Goal: Task Accomplishment & Management: Manage account settings

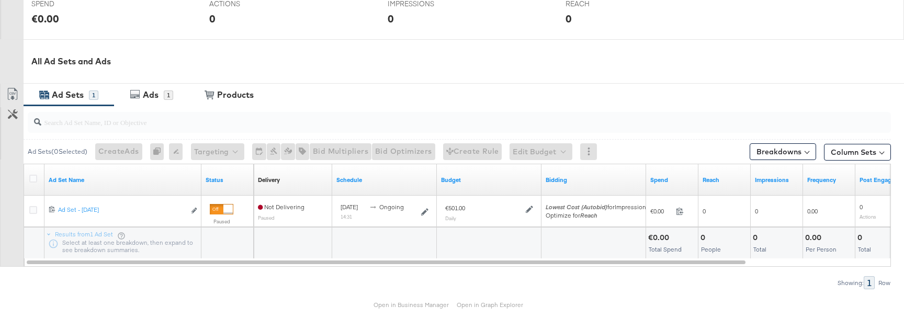
scroll to position [445, 0]
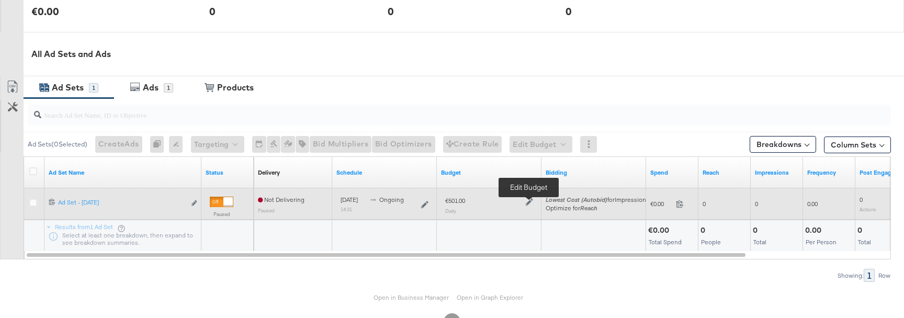
click at [528, 203] on icon at bounding box center [529, 201] width 7 height 7
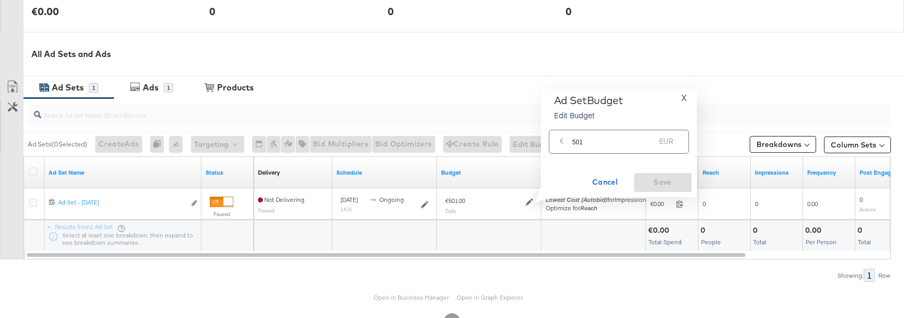
drag, startPoint x: 578, startPoint y: 143, endPoint x: 597, endPoint y: 143, distance: 19.3
click at [590, 143] on input "501" at bounding box center [613, 137] width 83 height 22
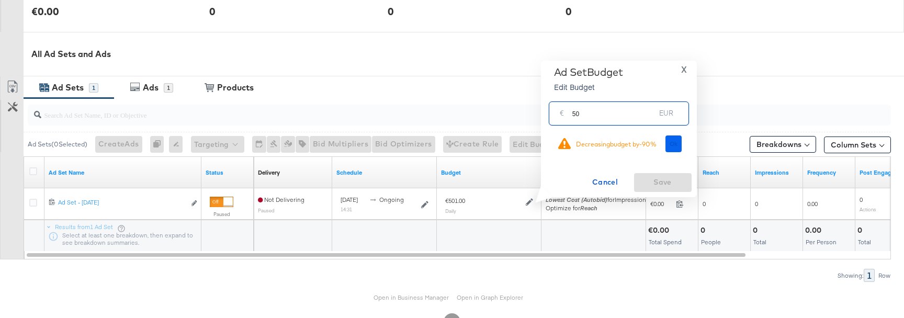
type input "50"
click at [675, 145] on span "Ok" at bounding box center [673, 143] width 8 height 7
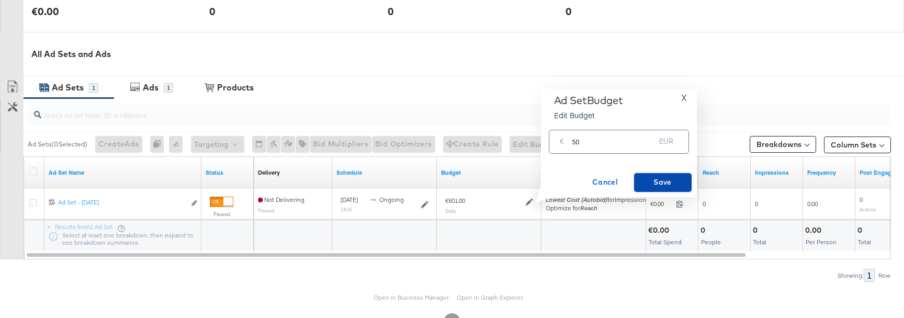
click at [666, 187] on span "Save" at bounding box center [662, 182] width 49 height 13
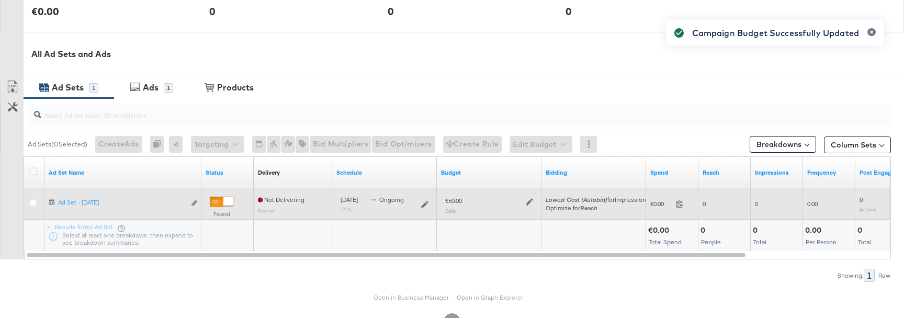
click at [525, 200] on div at bounding box center [528, 201] width 10 height 9
click at [526, 201] on icon at bounding box center [529, 201] width 7 height 7
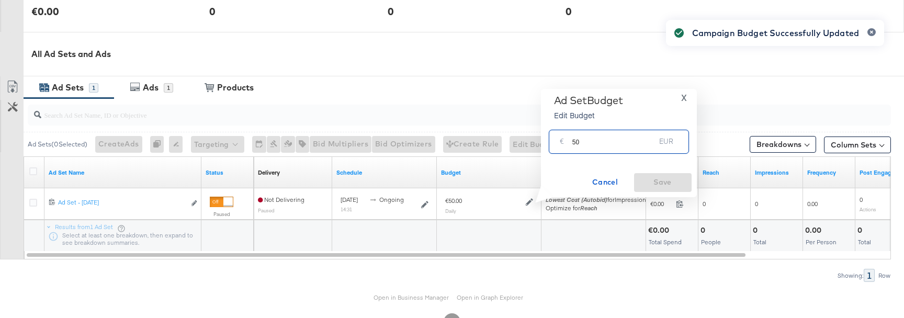
click at [607, 136] on input "50" at bounding box center [613, 137] width 83 height 22
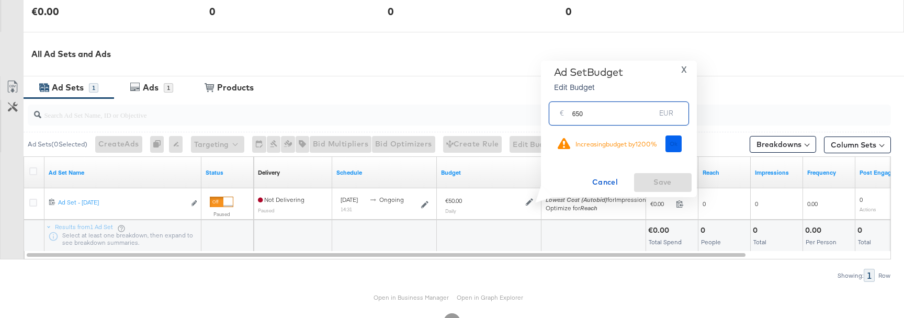
type input "650"
click at [668, 146] on button "Ok" at bounding box center [673, 143] width 17 height 17
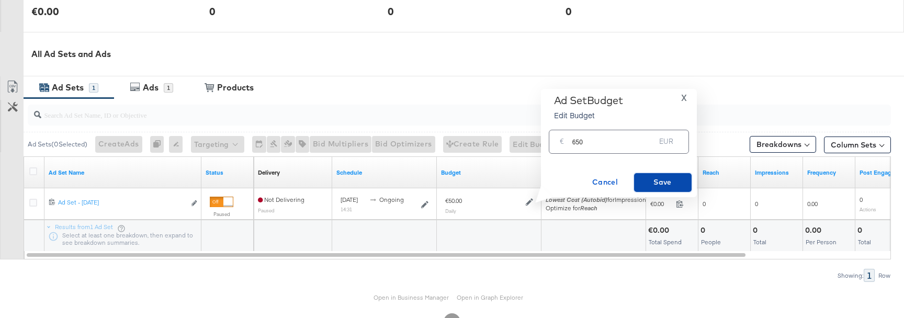
click at [668, 181] on span "Save" at bounding box center [662, 182] width 49 height 13
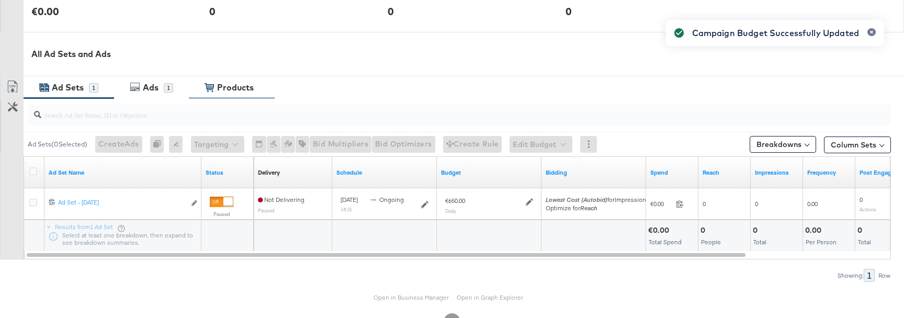
scroll to position [0, 0]
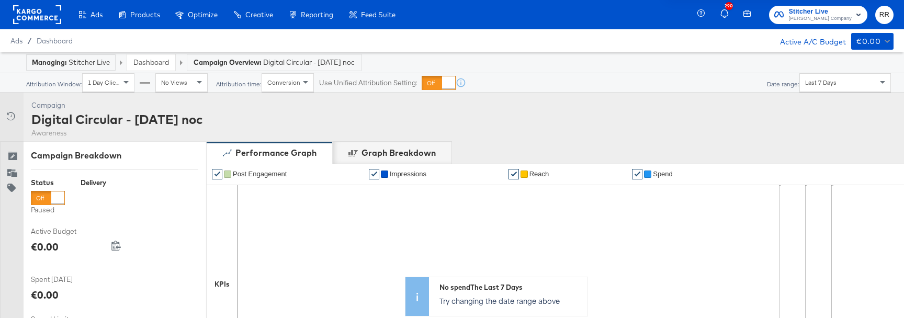
click at [160, 63] on link "Dashboard" at bounding box center [151, 62] width 36 height 9
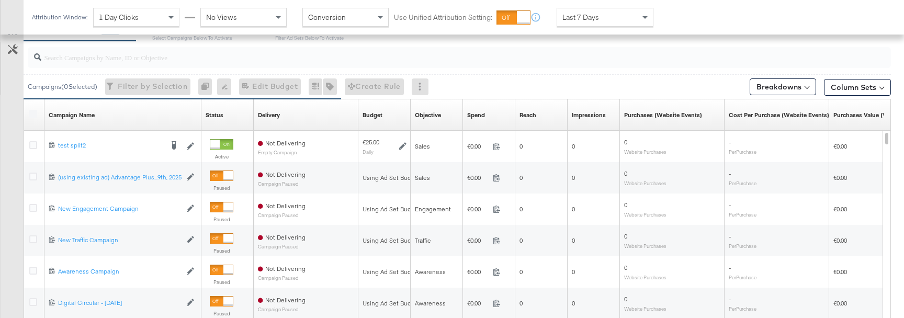
scroll to position [474, 0]
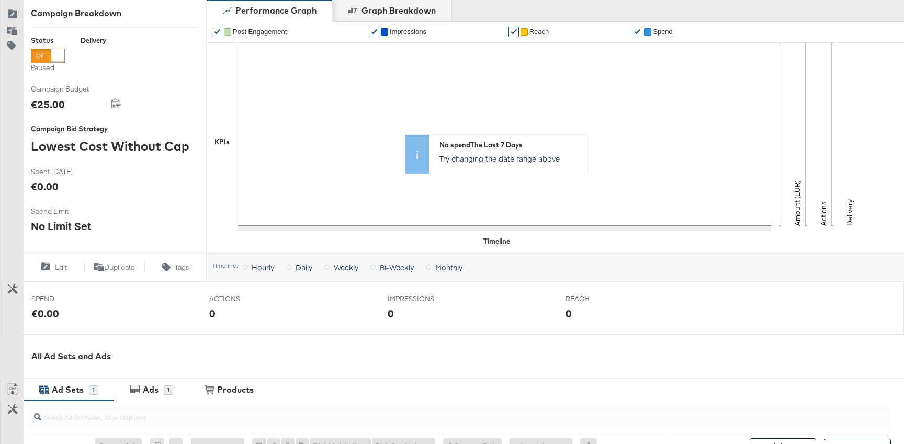
scroll to position [355, 0]
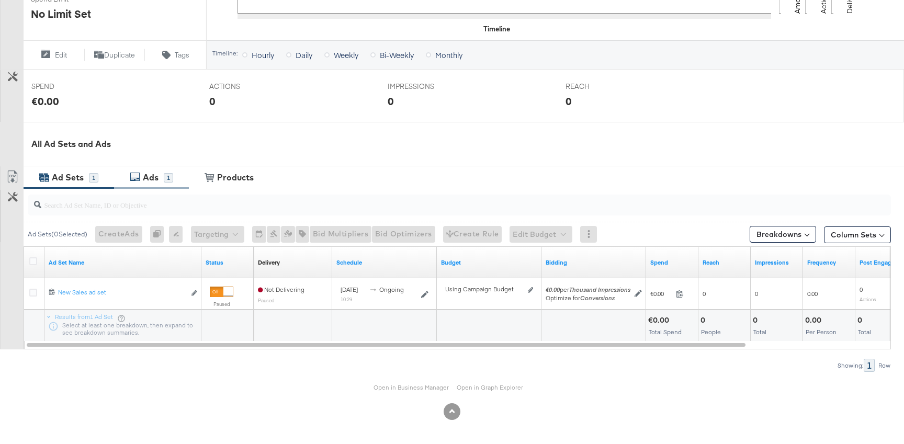
click at [128, 179] on div "Ads 1" at bounding box center [151, 177] width 75 height 22
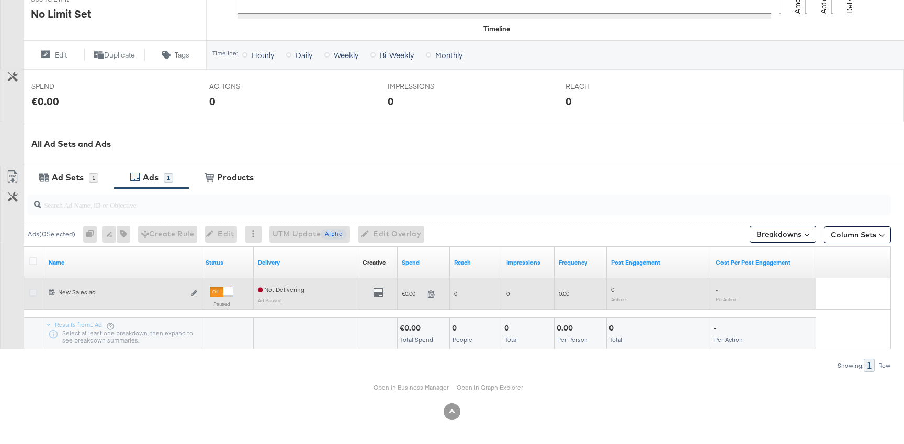
click at [32, 294] on icon at bounding box center [33, 293] width 8 height 8
click at [0, 0] on input "checkbox" at bounding box center [0, 0] width 0 height 0
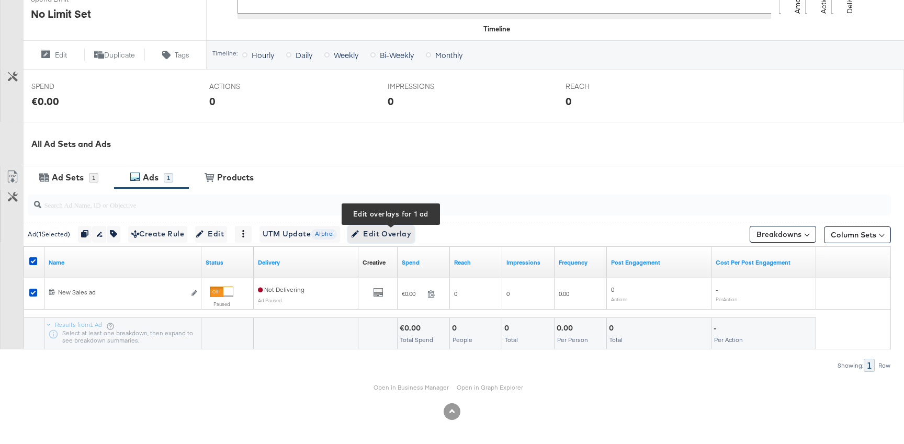
click at [390, 230] on span "Edit Overlay Edit overlays for 1 ad" at bounding box center [381, 233] width 60 height 13
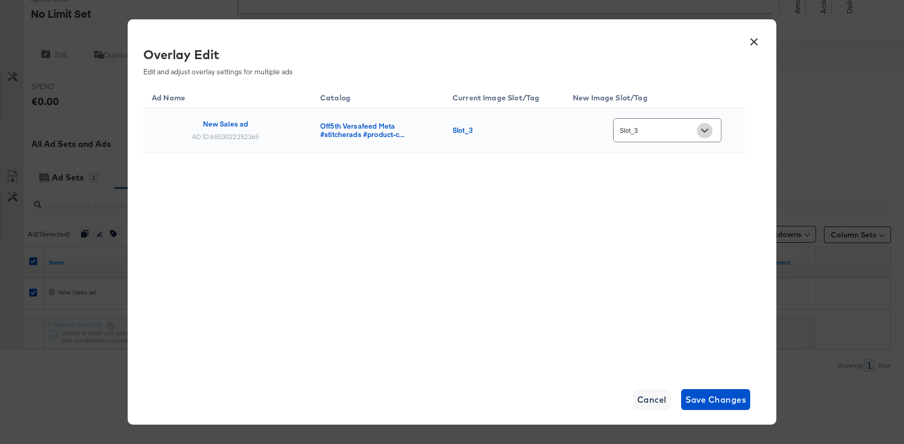
click at [712, 132] on button "Open" at bounding box center [705, 131] width 16 height 16
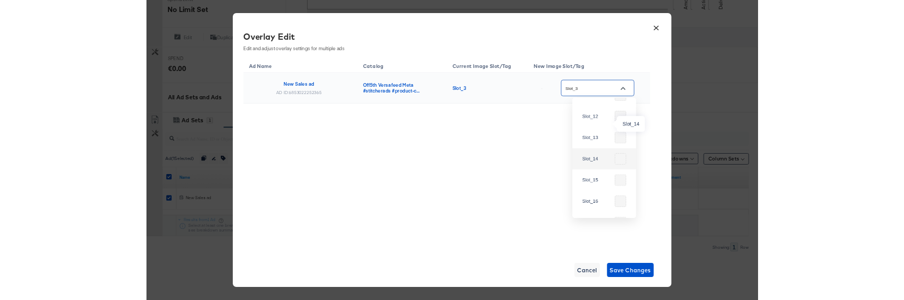
scroll to position [678, 0]
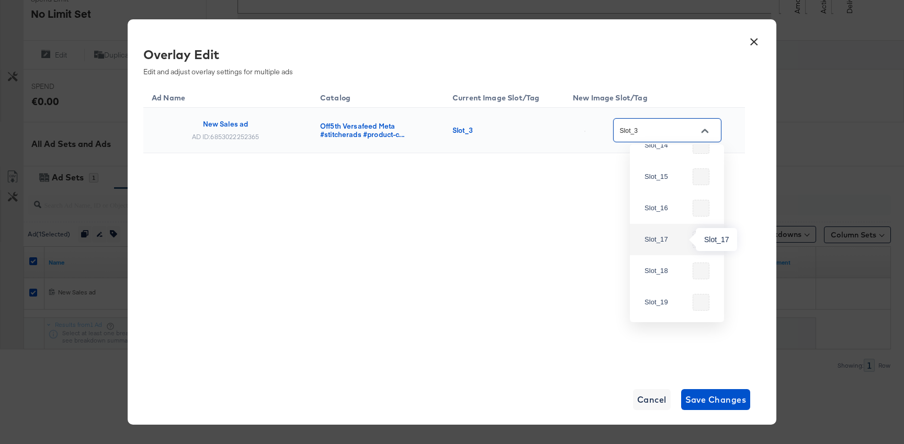
click at [665, 238] on div "Slot_17" at bounding box center [666, 239] width 44 height 10
type input "Slot_17"
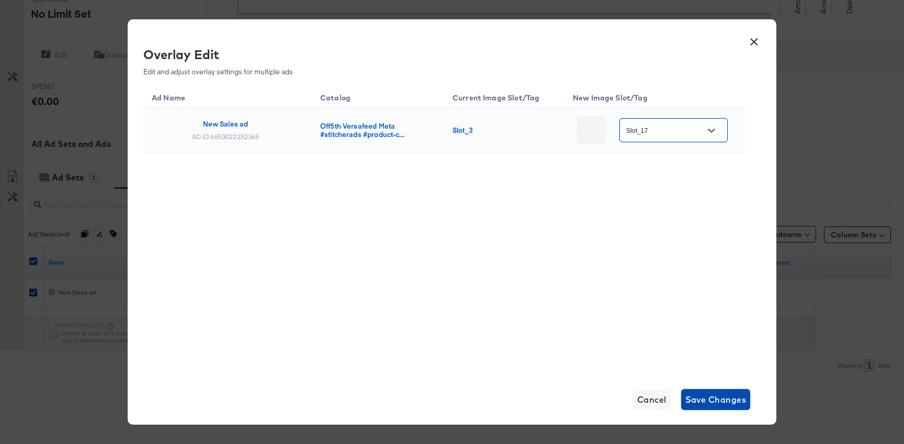
click at [724, 396] on span "Save Changes" at bounding box center [715, 399] width 61 height 15
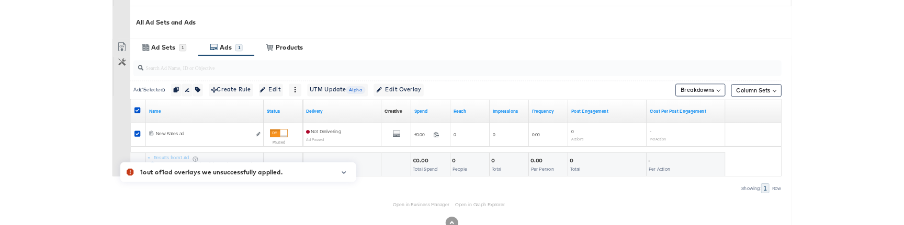
scroll to position [475, 0]
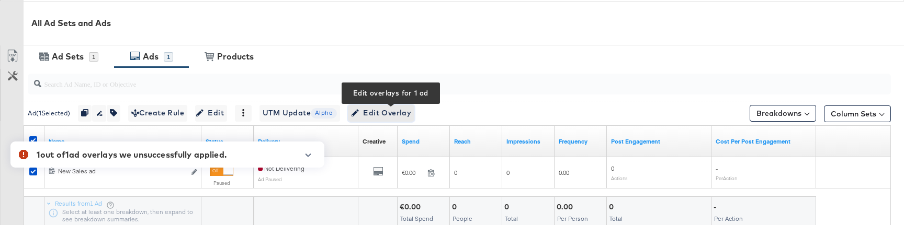
click at [382, 119] on span "Edit Overlay Edit overlays for 1 ad" at bounding box center [381, 113] width 60 height 13
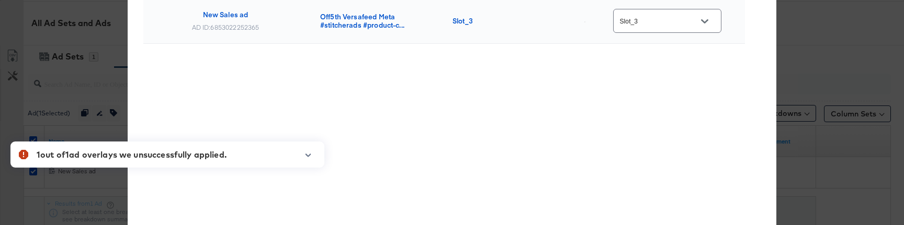
click at [708, 25] on icon "Open" at bounding box center [704, 21] width 7 height 7
click at [664, 49] on div "Slot_4" at bounding box center [676, 39] width 77 height 19
type input "Slot_4"
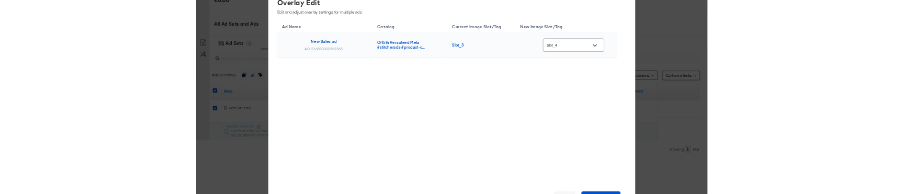
scroll to position [452, 0]
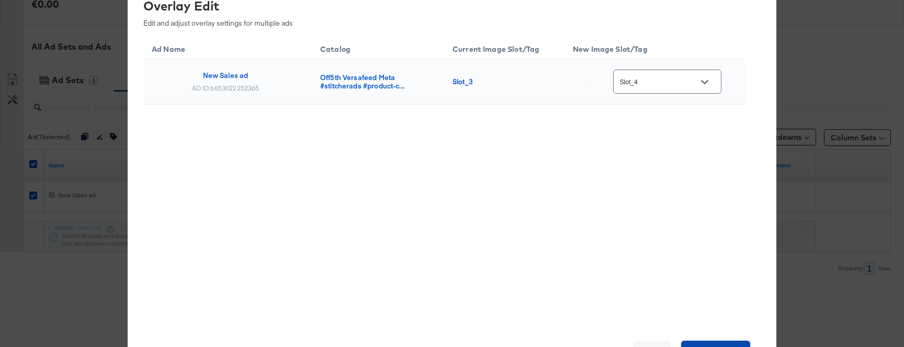
click at [711, 344] on span "Save Changes" at bounding box center [715, 351] width 61 height 15
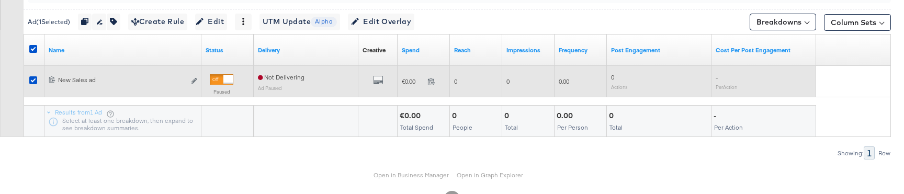
scroll to position [565, 0]
click at [197, 82] on button "Edit ad" at bounding box center [194, 82] width 6 height 11
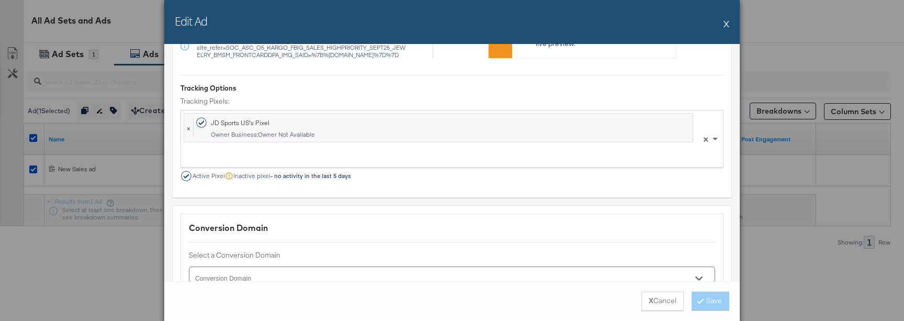
scroll to position [1750, 0]
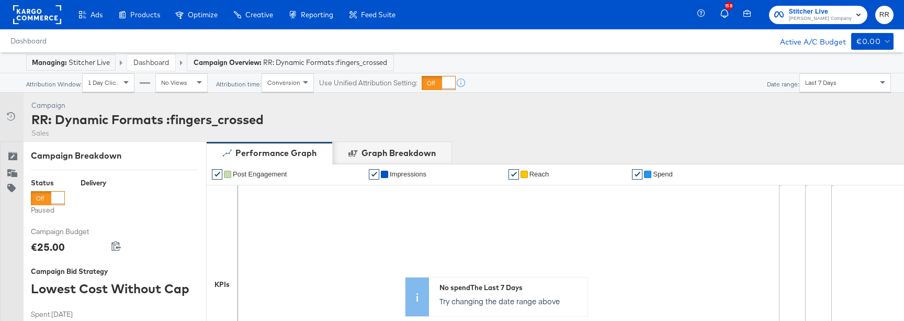
scroll to position [478, 0]
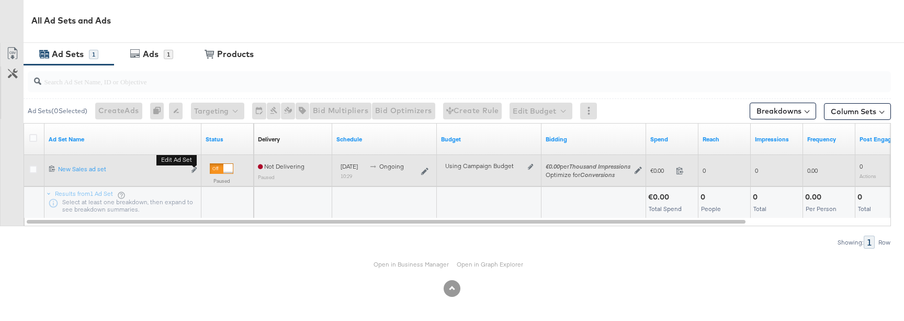
click at [195, 173] on icon "link" at bounding box center [193, 170] width 5 height 6
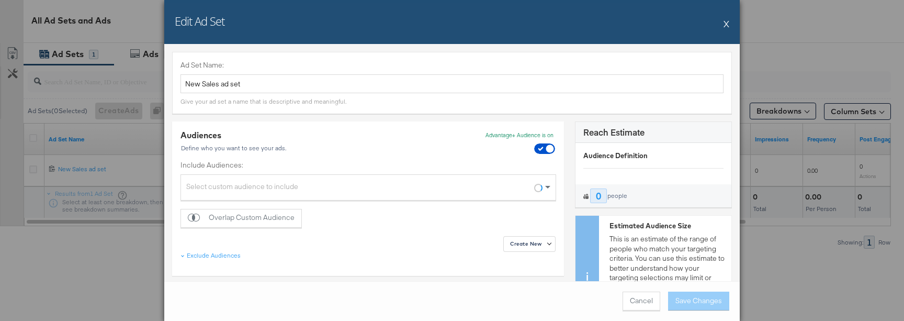
click at [726, 26] on button "X" at bounding box center [726, 23] width 6 height 21
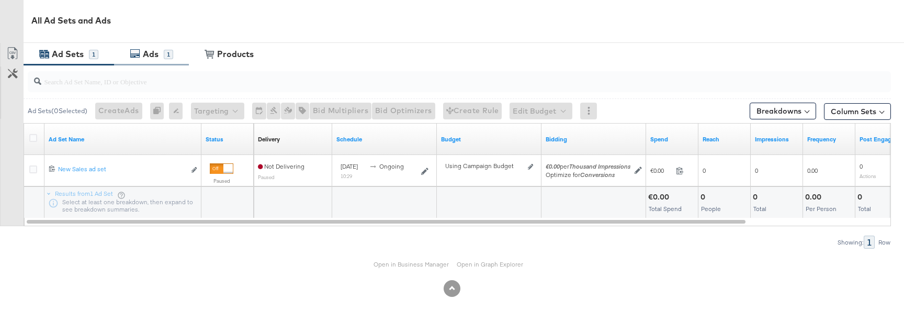
click at [151, 59] on div "Ads" at bounding box center [151, 54] width 16 height 12
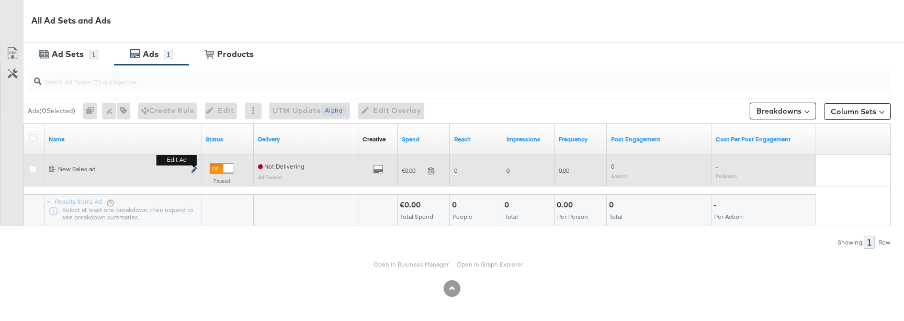
click at [195, 170] on icon "link" at bounding box center [193, 170] width 5 height 6
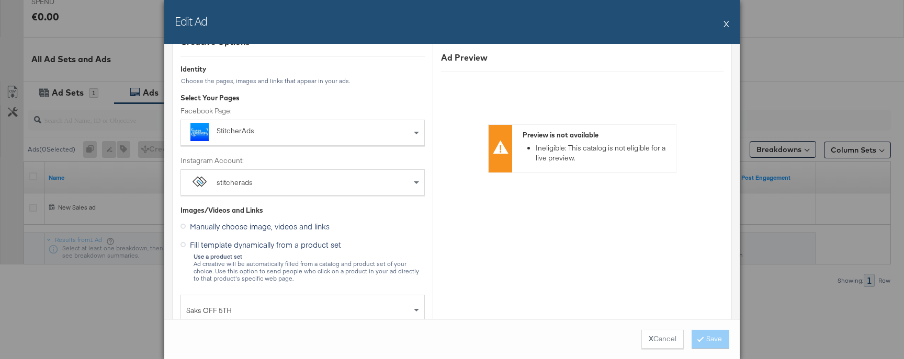
scroll to position [0, 0]
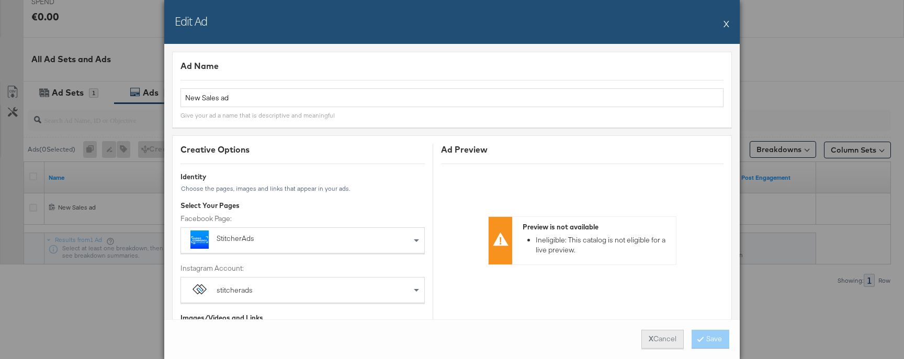
click at [659, 320] on button "X Cancel" at bounding box center [662, 339] width 42 height 19
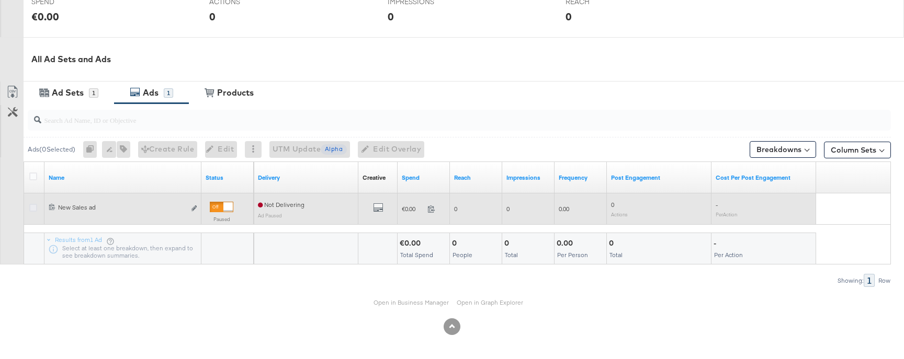
click at [31, 207] on icon at bounding box center [33, 208] width 8 height 8
click at [0, 0] on input "checkbox" at bounding box center [0, 0] width 0 height 0
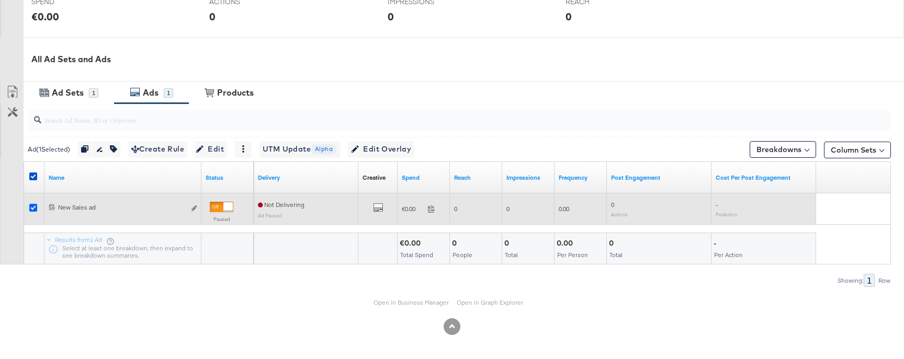
click at [31, 207] on icon at bounding box center [33, 208] width 8 height 8
click at [0, 0] on input "checkbox" at bounding box center [0, 0] width 0 height 0
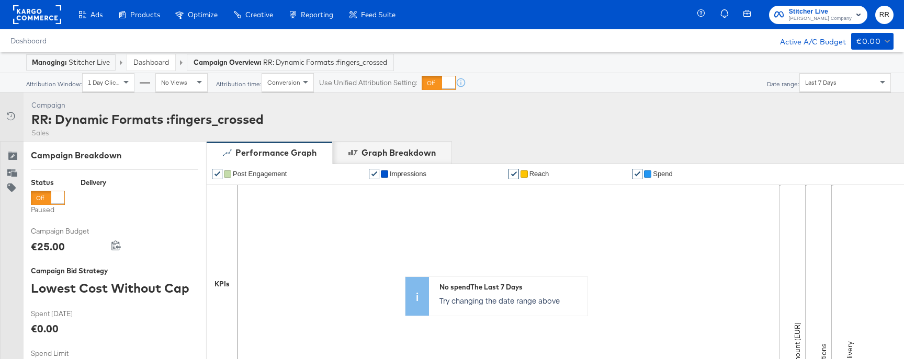
scroll to position [439, 0]
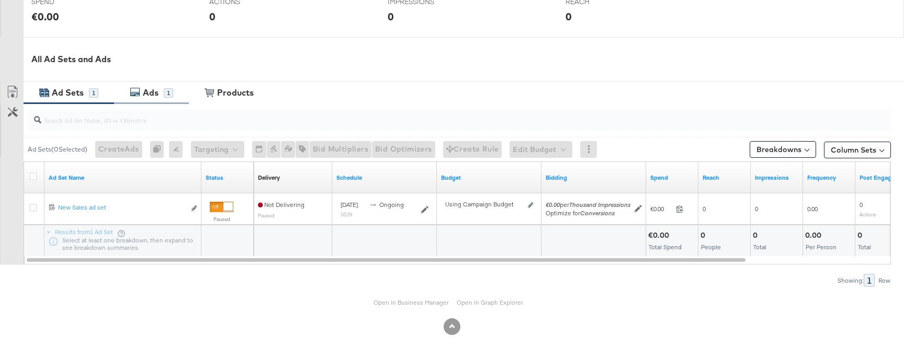
click at [142, 94] on div "Ads" at bounding box center [152, 93] width 24 height 12
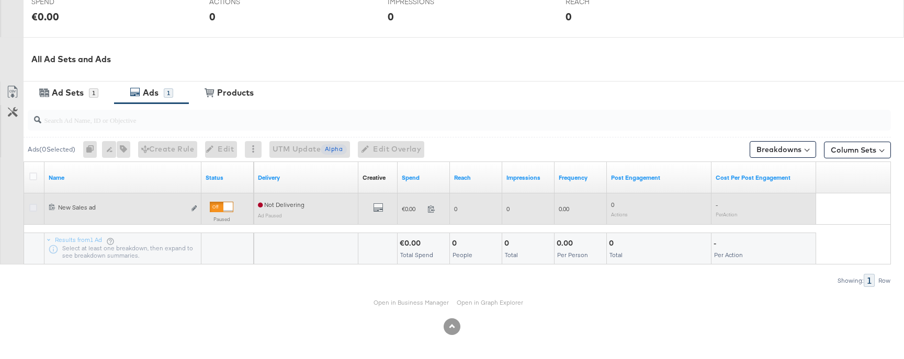
click at [32, 205] on icon at bounding box center [33, 208] width 8 height 8
click at [0, 0] on input "checkbox" at bounding box center [0, 0] width 0 height 0
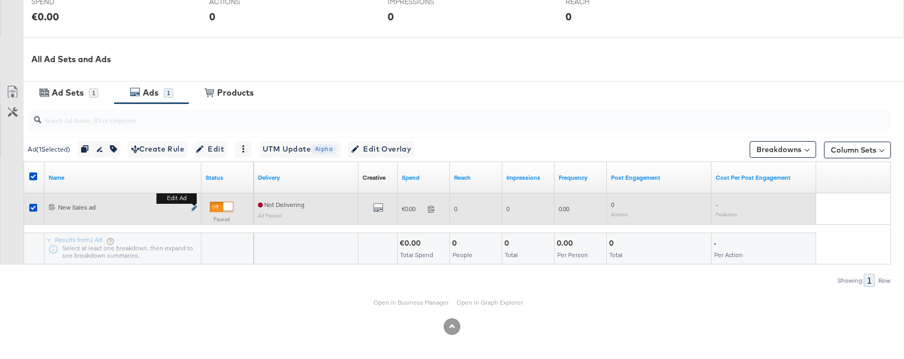
click at [194, 210] on icon "link" at bounding box center [193, 209] width 5 height 6
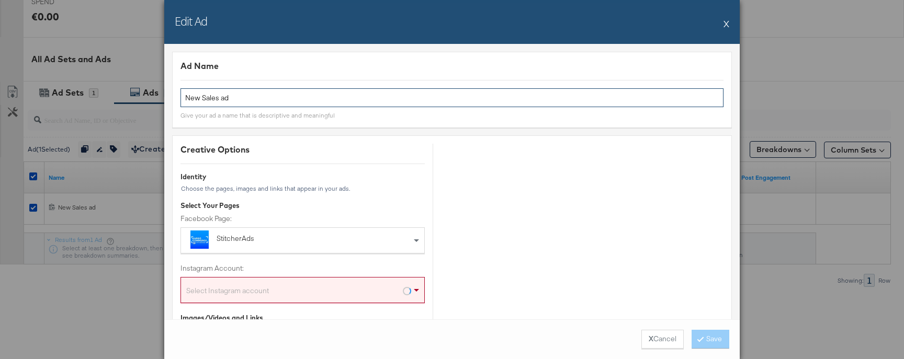
click at [240, 98] on input "New Sales ad" at bounding box center [451, 97] width 543 height 19
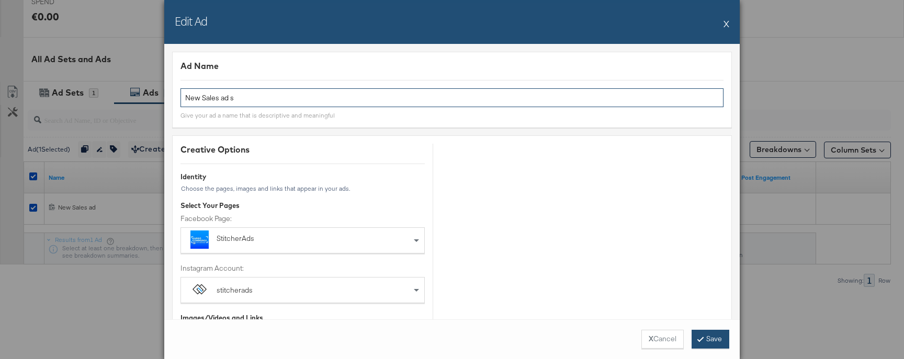
type input "New Sales ad s"
click at [699, 337] on icon at bounding box center [700, 339] width 3 height 6
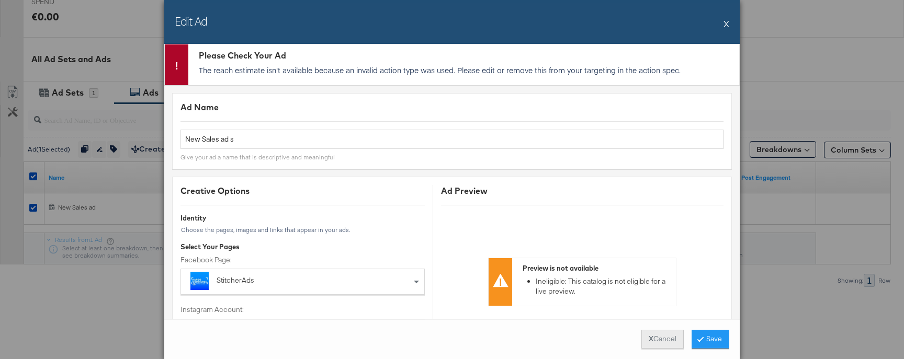
click at [662, 336] on button "X Cancel" at bounding box center [662, 339] width 42 height 19
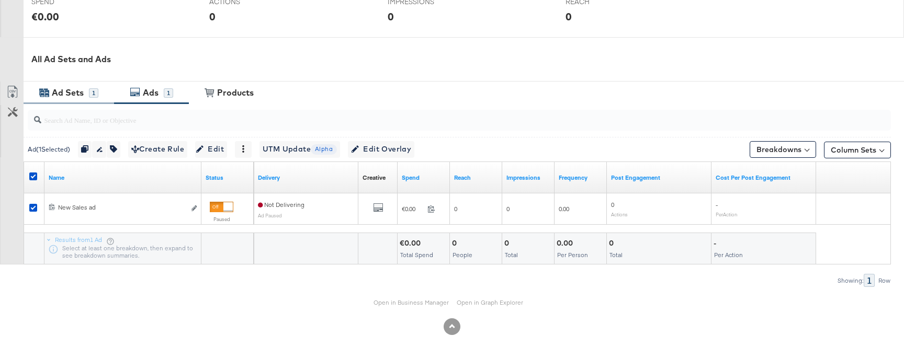
click at [66, 93] on div "Ad Sets" at bounding box center [68, 93] width 32 height 12
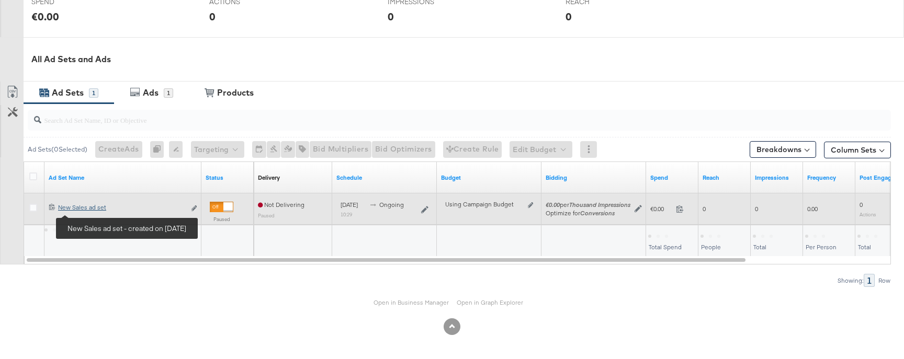
click at [86, 211] on div "New Sales ad set New Sales ad set" at bounding box center [121, 207] width 127 height 8
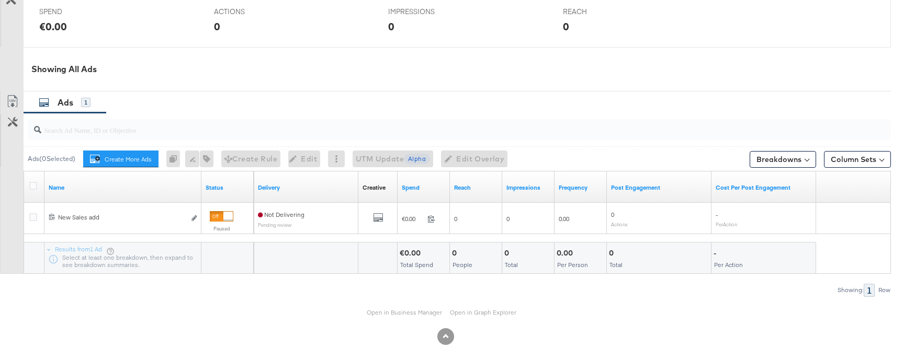
scroll to position [493, 0]
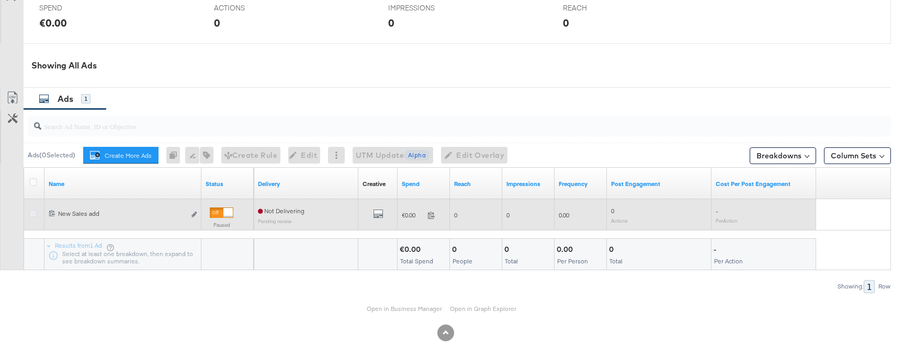
click at [35, 218] on icon at bounding box center [33, 214] width 8 height 8
click at [0, 0] on input "checkbox" at bounding box center [0, 0] width 0 height 0
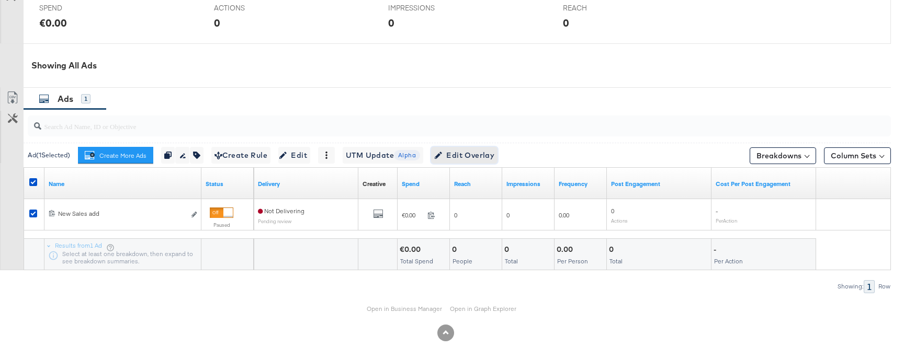
click at [487, 162] on span "Edit Overlay Edit overlays for 1 ad" at bounding box center [464, 155] width 60 height 13
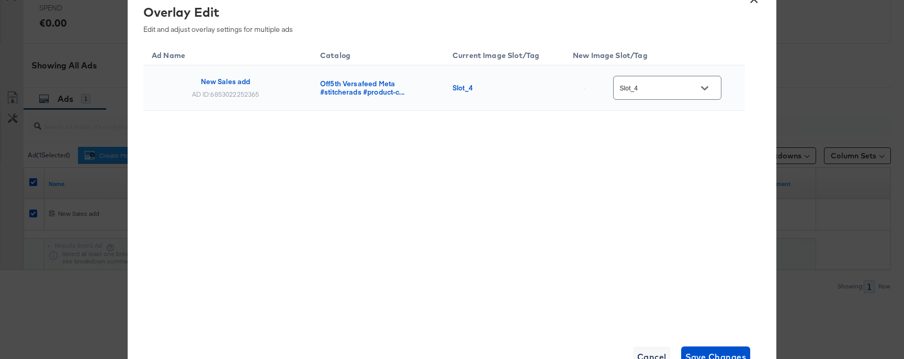
click at [707, 84] on button "Open" at bounding box center [705, 89] width 16 height 16
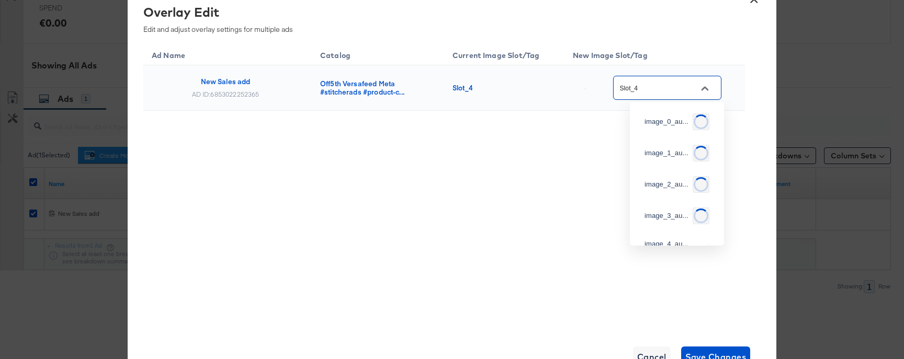
scroll to position [233, 0]
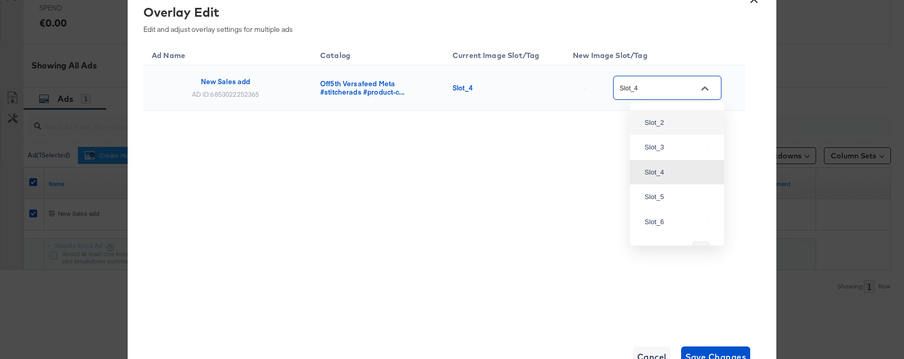
click at [654, 153] on div "Slot_3" at bounding box center [674, 147] width 60 height 10
type input "Slot_3"
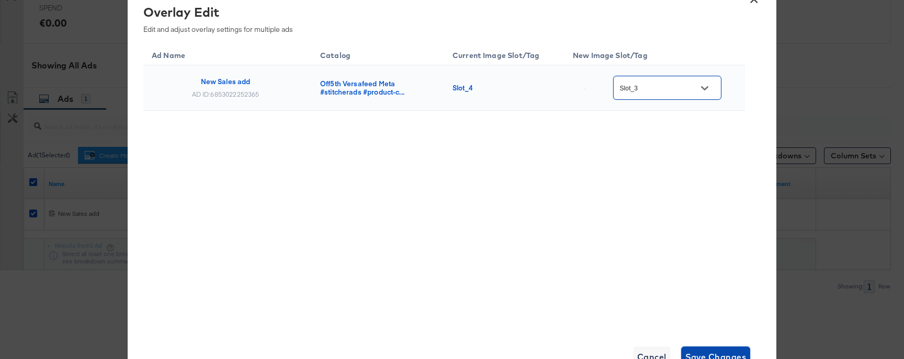
click at [716, 350] on span "Save Changes" at bounding box center [715, 357] width 61 height 15
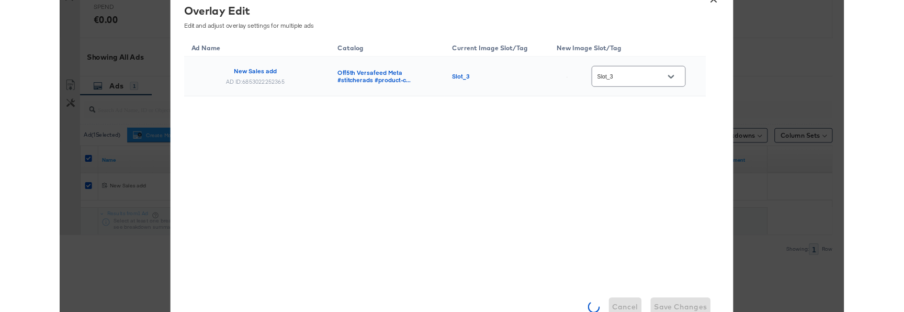
scroll to position [460, 0]
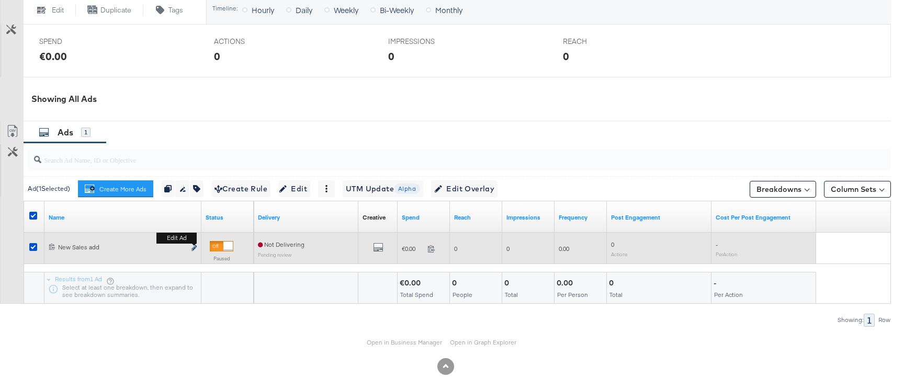
click at [192, 251] on icon "link" at bounding box center [193, 248] width 5 height 6
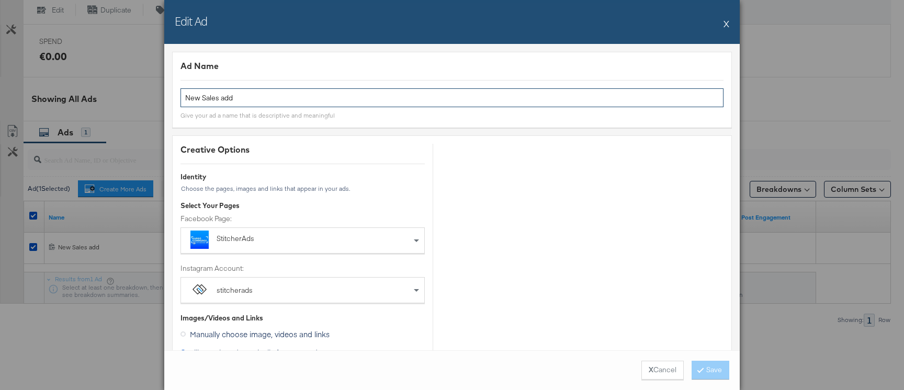
click at [257, 97] on input "New Sales add" at bounding box center [451, 97] width 543 height 19
type input "New Sales adds"
click at [711, 359] on button "Save" at bounding box center [710, 370] width 38 height 19
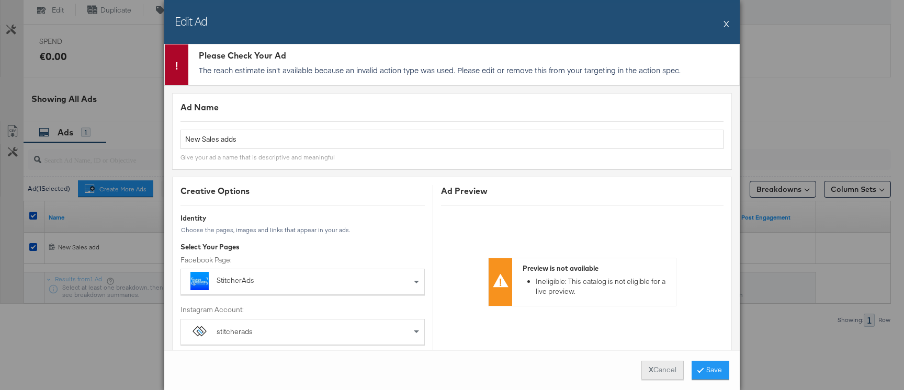
click at [670, 359] on button "X Cancel" at bounding box center [662, 370] width 42 height 19
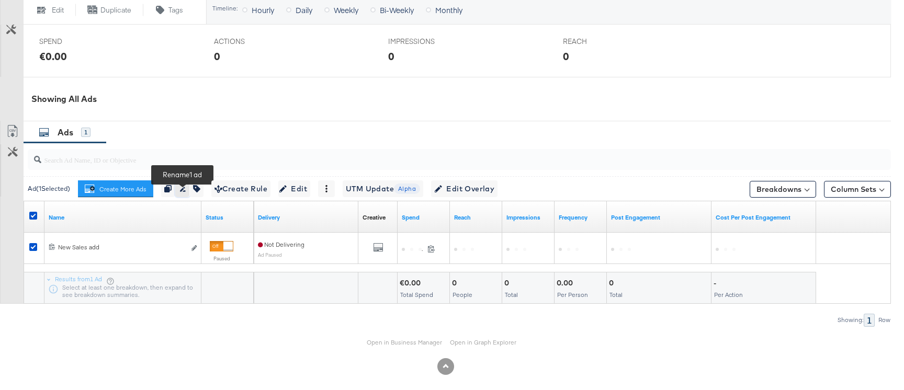
click at [186, 197] on button "button" at bounding box center [182, 188] width 14 height 17
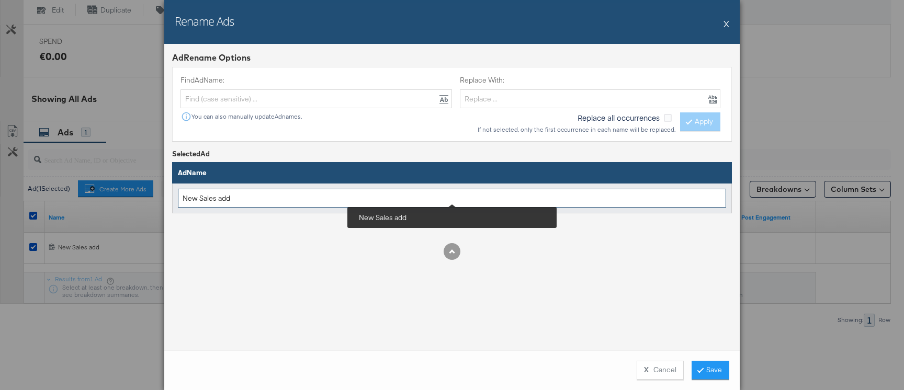
click at [237, 196] on input "New Sales add" at bounding box center [452, 198] width 548 height 19
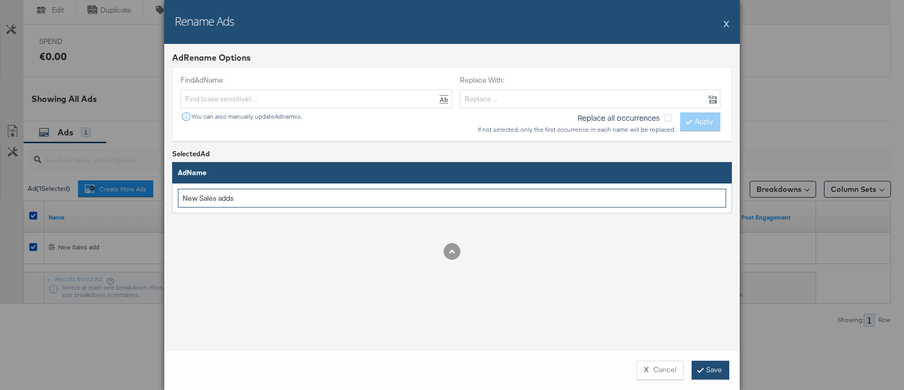
type input "New Sales adds"
click at [709, 359] on button "Save" at bounding box center [710, 370] width 38 height 19
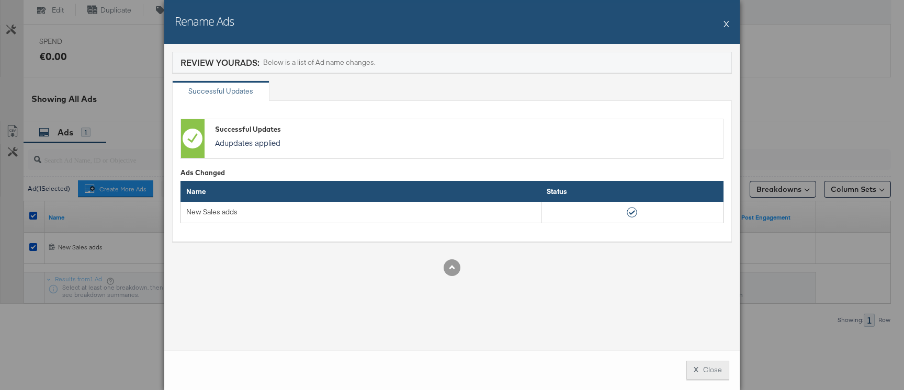
click at [702, 359] on button "X Close" at bounding box center [707, 370] width 43 height 19
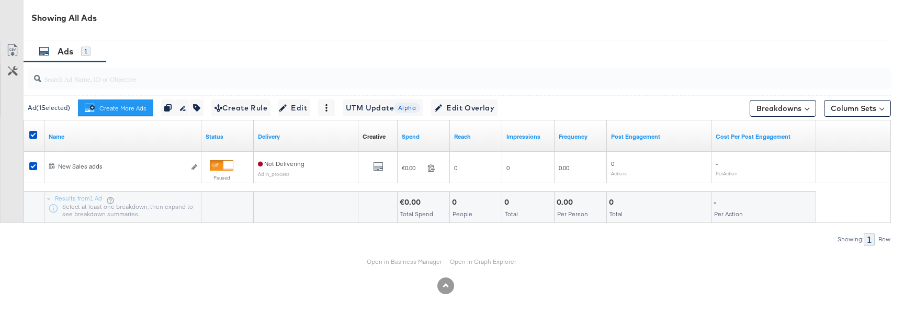
scroll to position [552, 0]
